Goal: Unclear: Browse casually

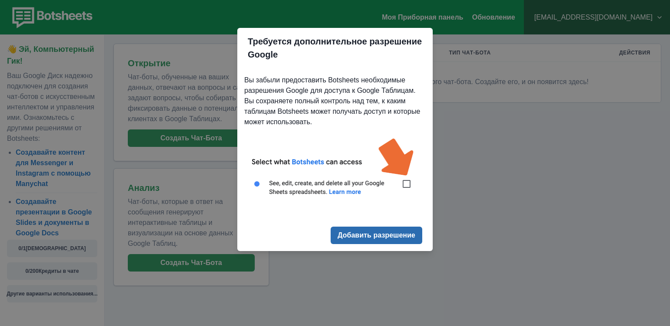
click at [361, 232] on button "Добавить разрешение" at bounding box center [377, 235] width 92 height 17
